Goal: Transaction & Acquisition: Book appointment/travel/reservation

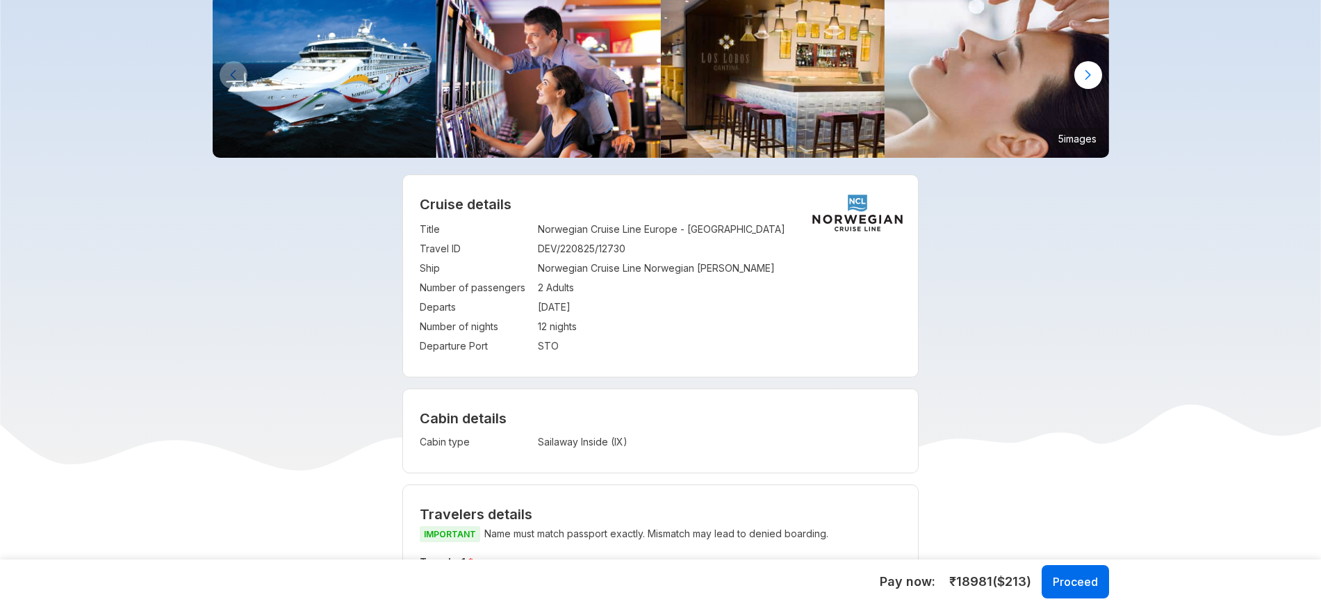
scroll to position [101, 0]
click at [607, 439] on td "Sailaway Inside (IX)" at bounding box center [666, 441] width 256 height 19
copy div "Sailaway Inside (IX) Visa charges Visa charges will be added to the net payable…"
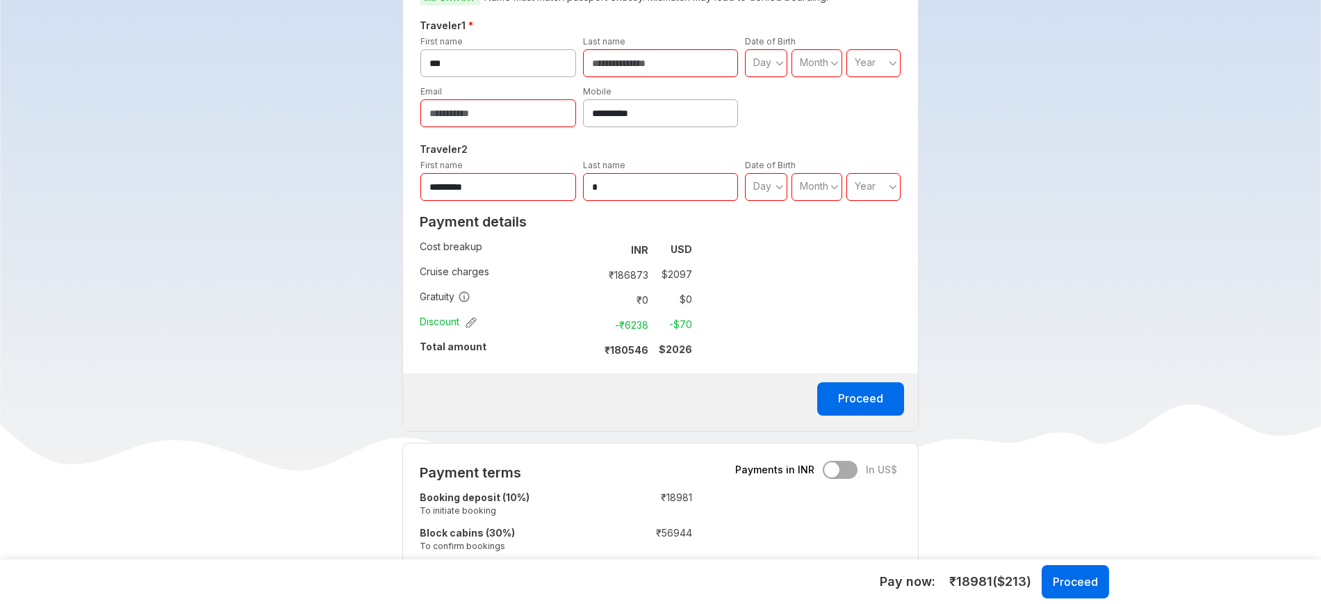
scroll to position [638, 0]
click at [630, 346] on strong "₹ 180546" at bounding box center [627, 349] width 44 height 12
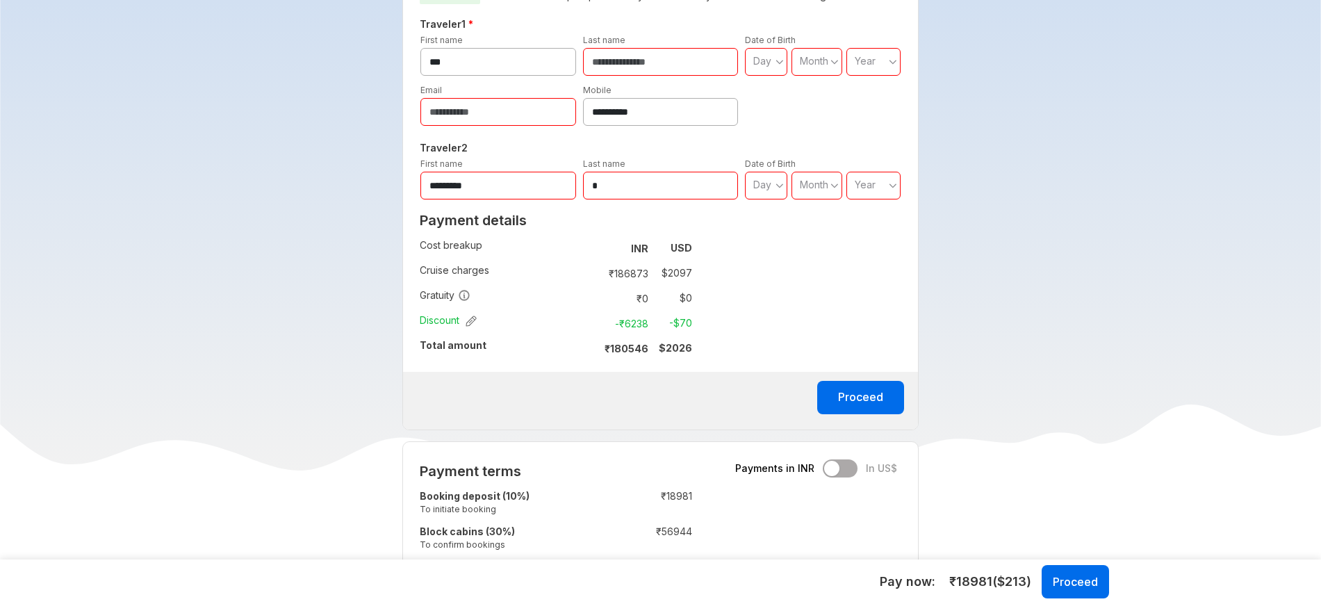
click at [676, 346] on strong "$ 2026" at bounding box center [675, 348] width 33 height 12
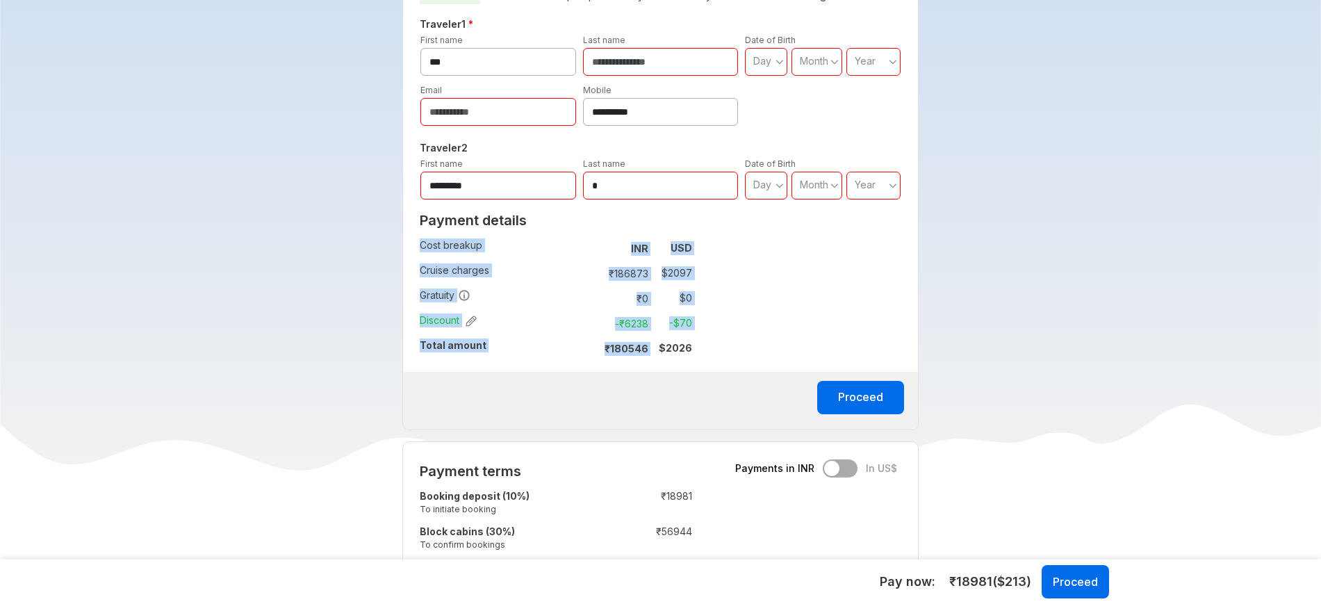
click at [676, 346] on strong "$ 2026" at bounding box center [675, 348] width 33 height 12
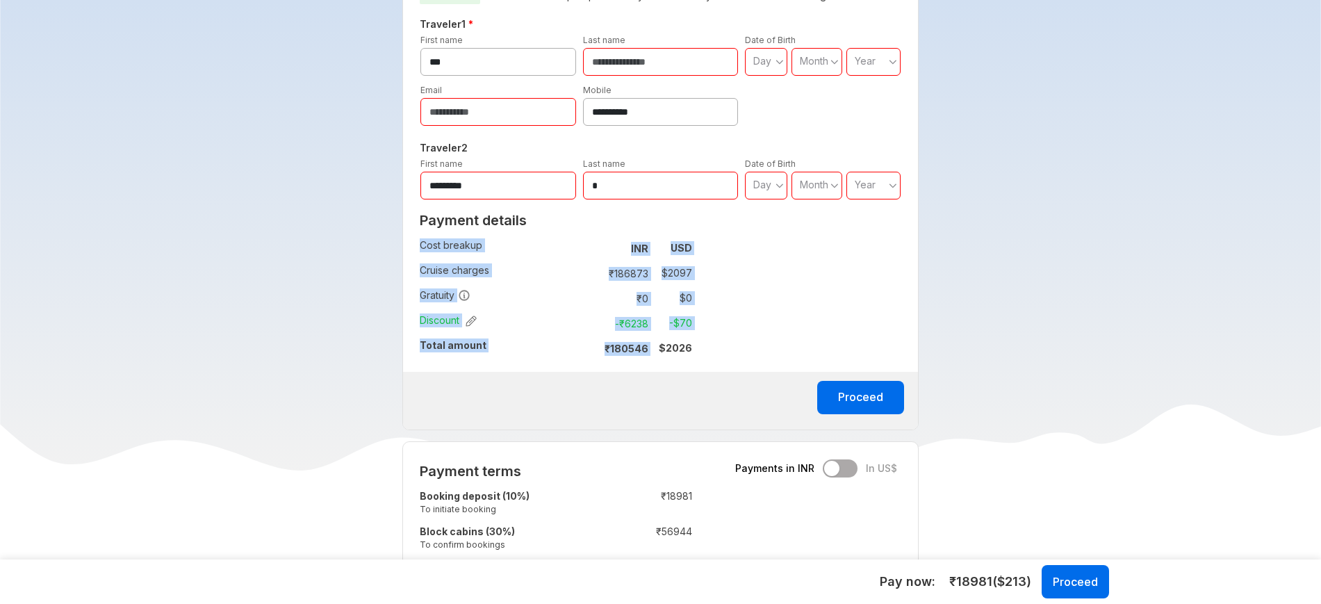
click at [676, 346] on strong "$ 2026" at bounding box center [675, 348] width 33 height 12
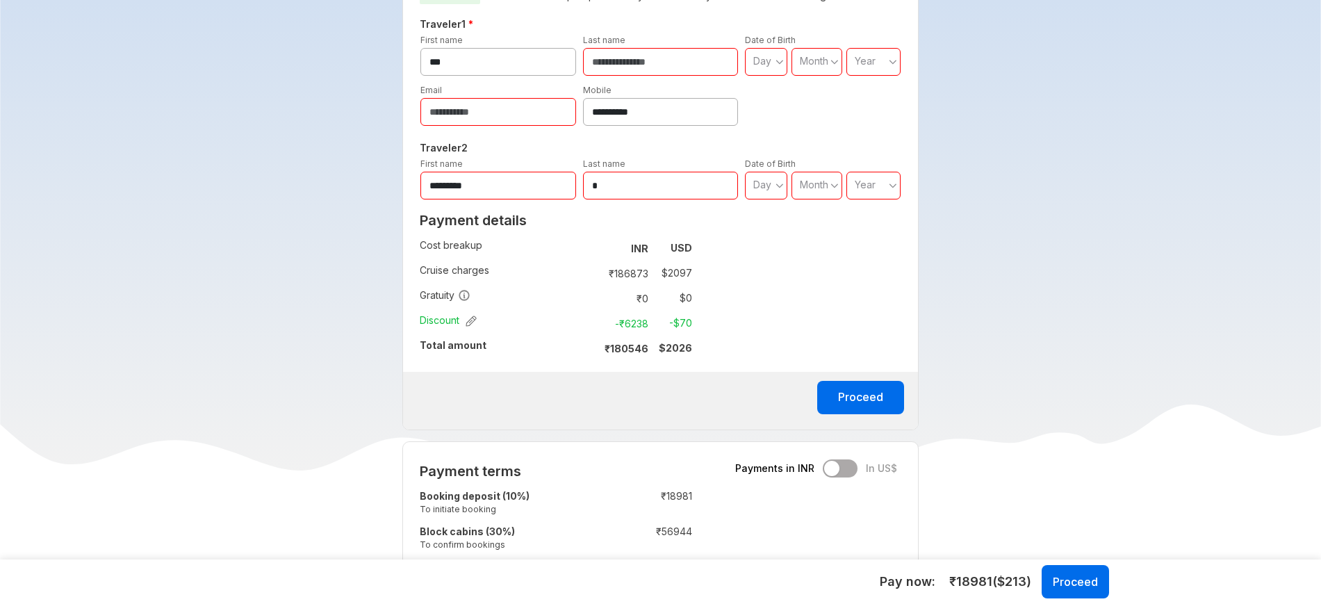
click at [628, 343] on strong "₹ 180546" at bounding box center [627, 349] width 44 height 12
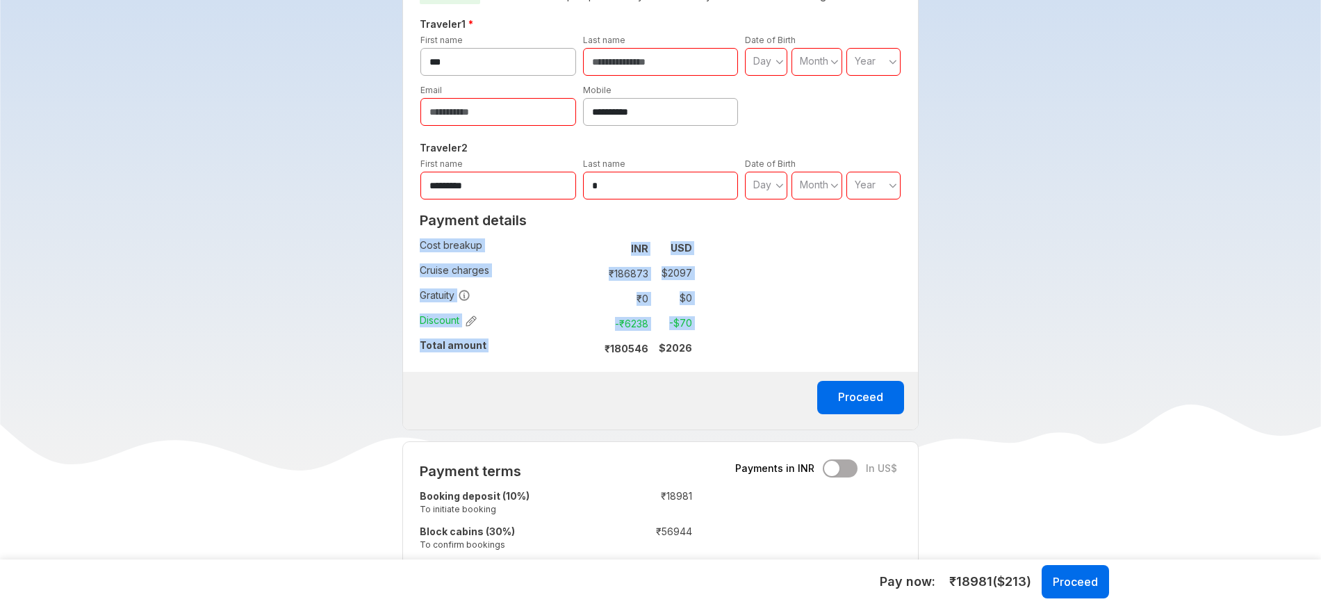
drag, startPoint x: 607, startPoint y: 348, endPoint x: 701, endPoint y: 343, distance: 93.3
click at [701, 343] on div "Payment details Cost breakup : INR USD Cruise charges : ₹ 186873 $ 2097 Gratuit…" at bounding box center [556, 288] width 306 height 165
copy tbody "Cost breakup : INR USD Cruise charges : ₹ 186873 $ 2097 Gratuity : ₹ 0 $ 0 Disc…"
